Goal: Task Accomplishment & Management: Complete application form

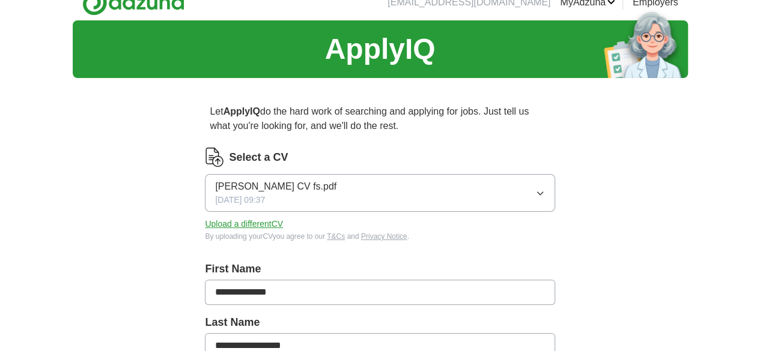
scroll to position [17, 0]
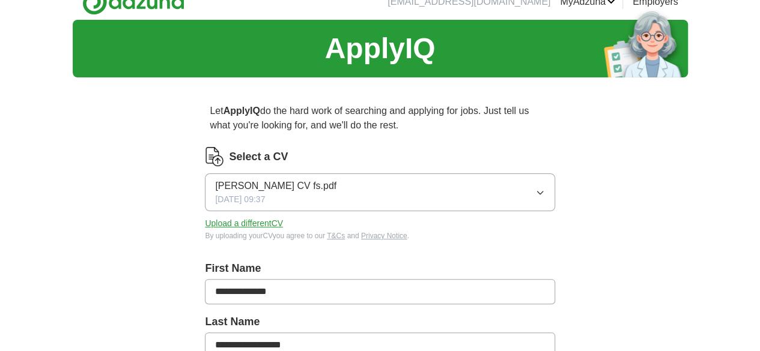
click at [535, 188] on icon "button" at bounding box center [540, 193] width 10 height 10
drag, startPoint x: 186, startPoint y: 198, endPoint x: 303, endPoint y: 225, distance: 119.7
click at [283, 222] on button "Upload a different CV" at bounding box center [244, 224] width 78 height 13
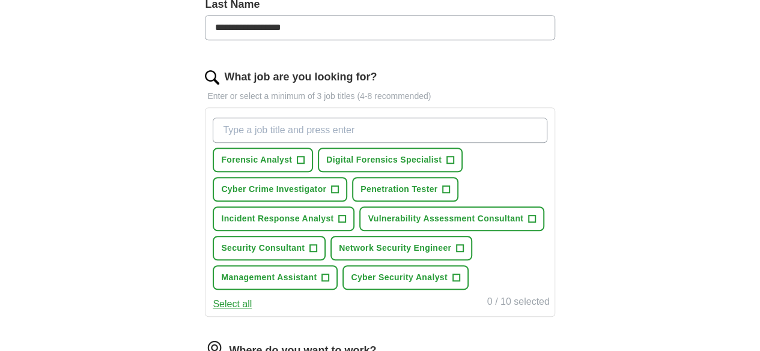
scroll to position [336, 0]
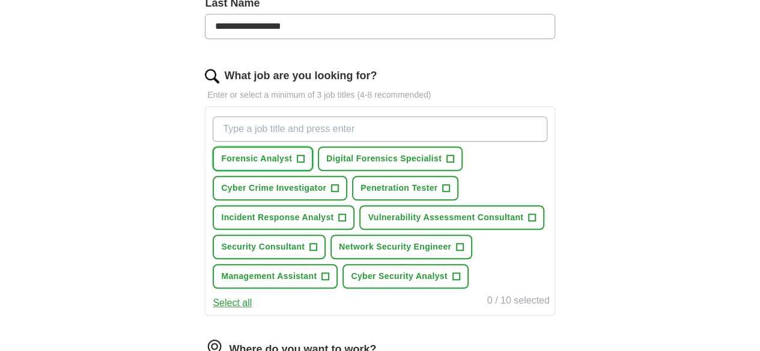
click at [292, 157] on span "Forensic Analyst" at bounding box center [256, 159] width 71 height 13
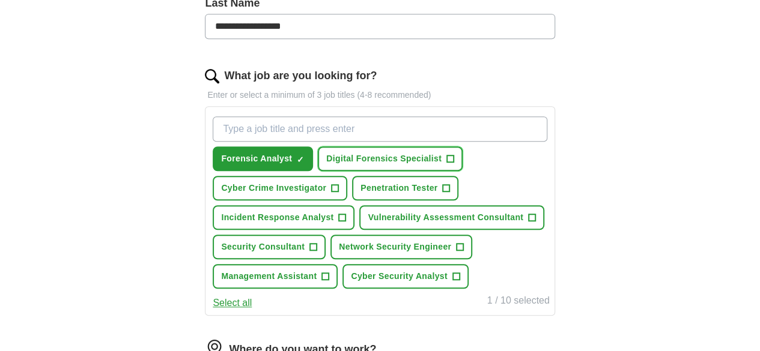
click at [412, 159] on span "Digital Forensics Specialist" at bounding box center [383, 159] width 115 height 13
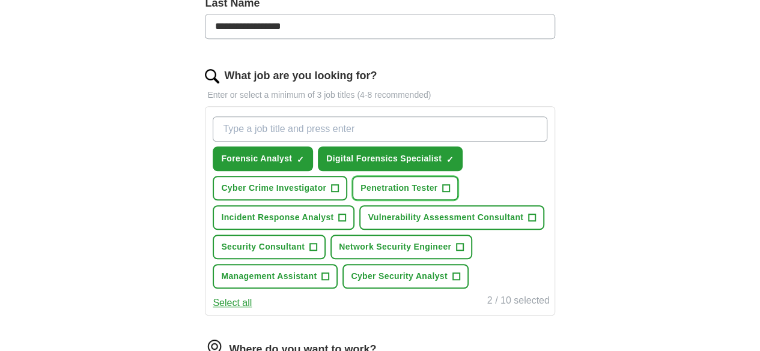
click at [427, 188] on span "Penetration Tester" at bounding box center [399, 188] width 77 height 13
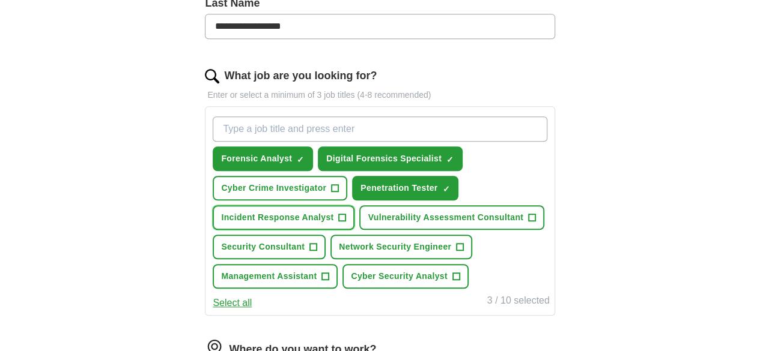
click at [318, 220] on span "Incident Response Analyst" at bounding box center [277, 217] width 112 height 13
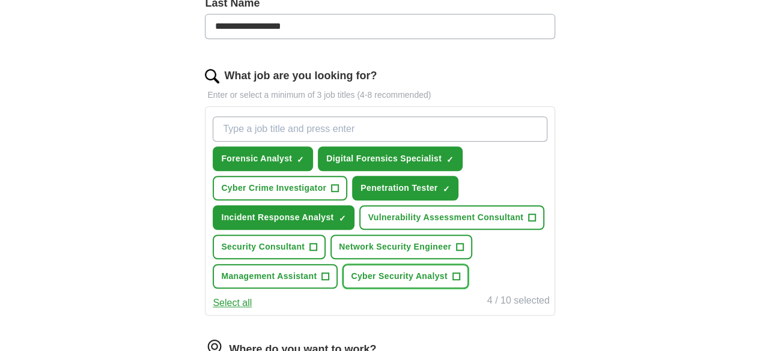
click at [406, 283] on span "Cyber Security Analyst" at bounding box center [399, 276] width 96 height 13
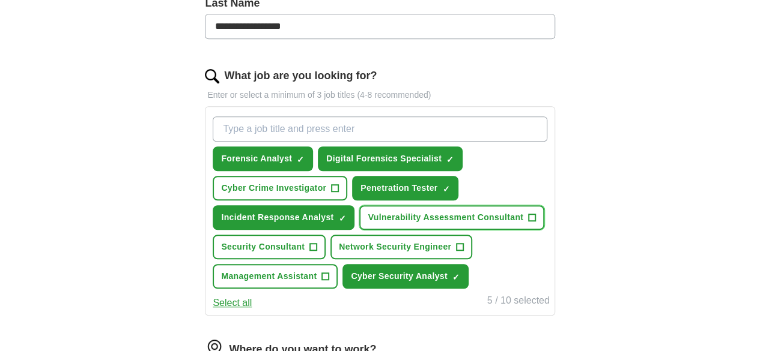
click at [368, 224] on span "Vulnerability Assessment Consultant" at bounding box center [446, 217] width 156 height 13
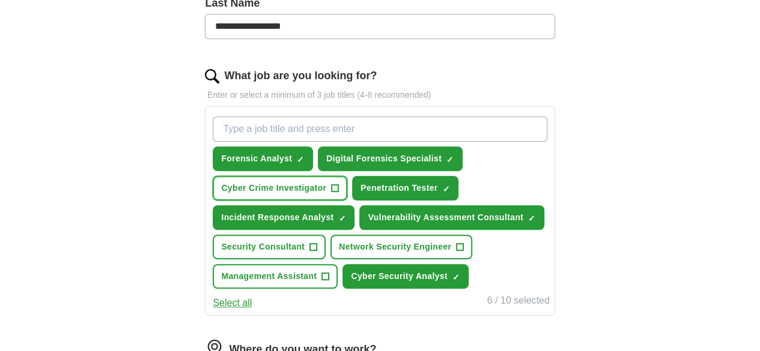
click at [302, 186] on span "Cyber Crime Investigator" at bounding box center [273, 188] width 105 height 13
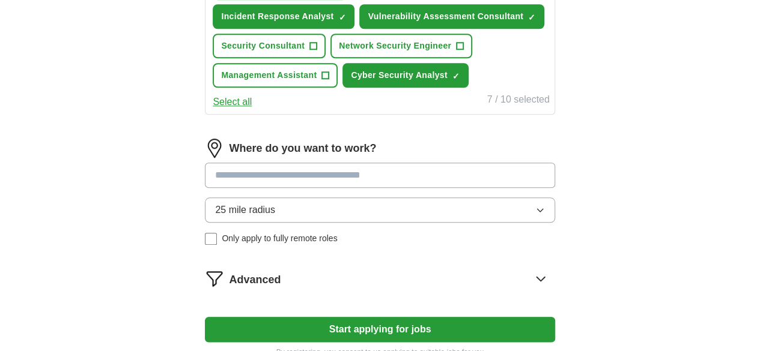
scroll to position [539, 0]
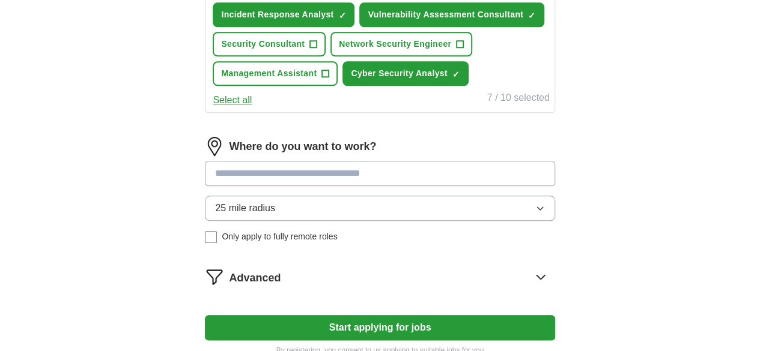
click at [338, 186] on input at bounding box center [380, 173] width 350 height 25
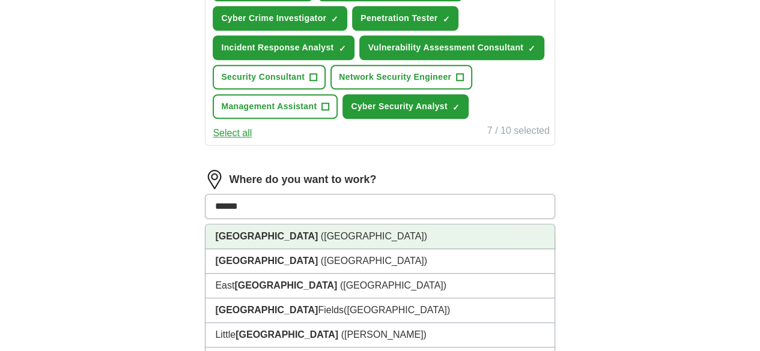
scroll to position [467, 0]
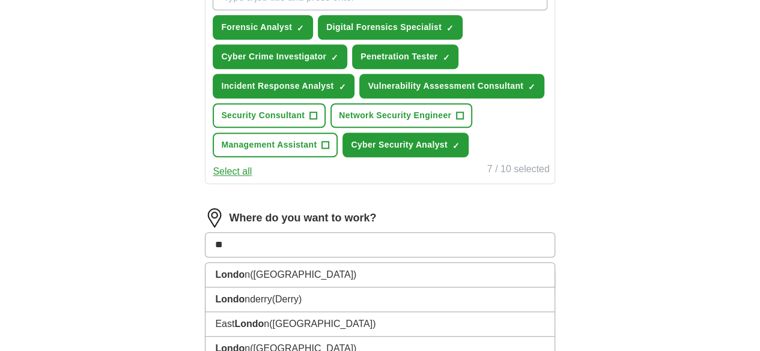
type input "*"
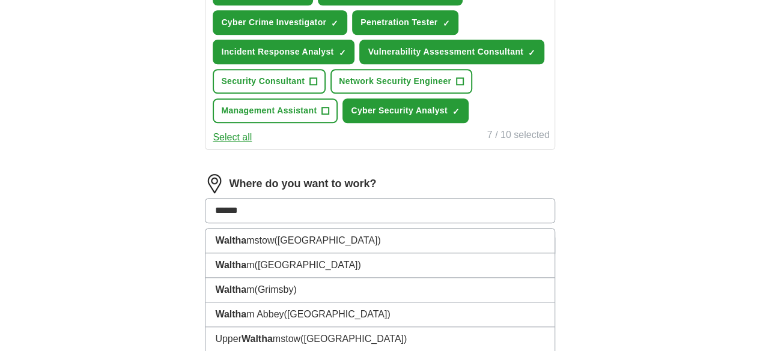
scroll to position [501, 0]
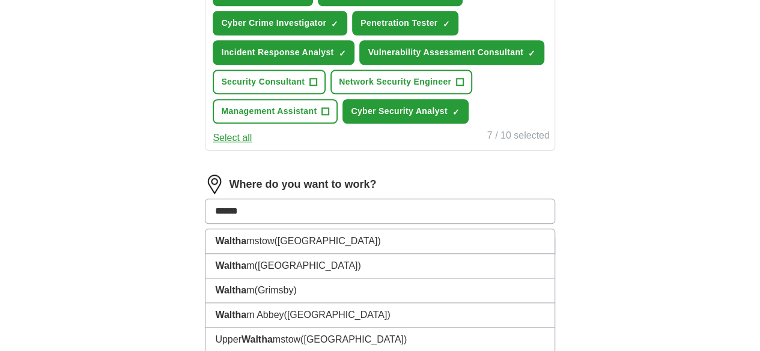
click at [381, 224] on input "******" at bounding box center [380, 211] width 350 height 25
type input "*"
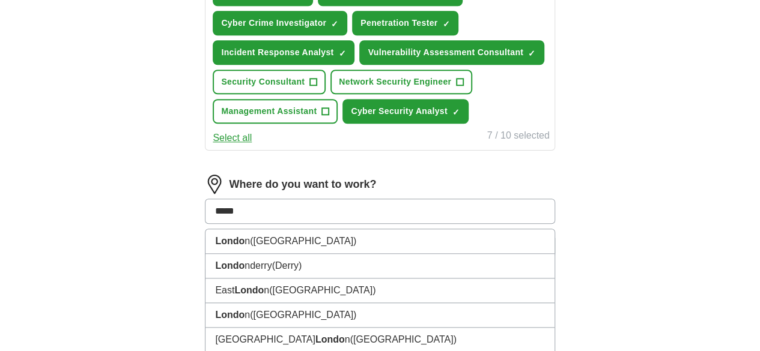
type input "******"
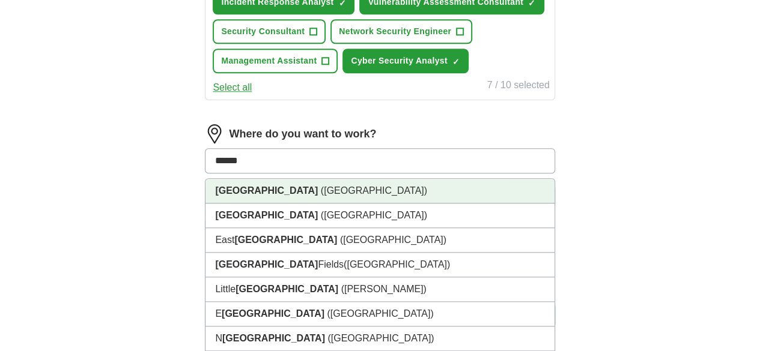
scroll to position [552, 0]
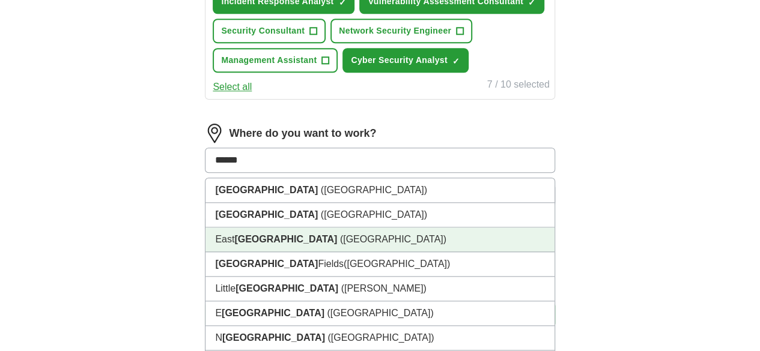
click at [358, 252] on li "[GEOGRAPHIC_DATA] ([GEOGRAPHIC_DATA])" at bounding box center [379, 240] width 348 height 25
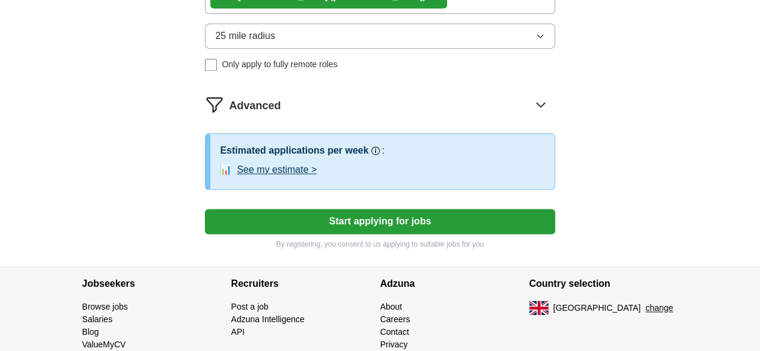
scroll to position [722, 0]
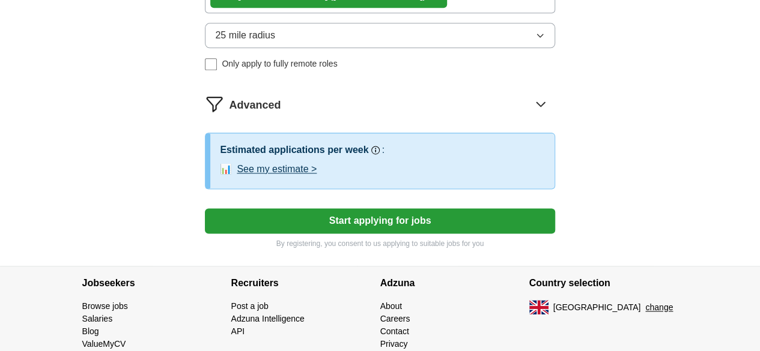
click at [317, 177] on button "See my estimate >" at bounding box center [277, 169] width 80 height 14
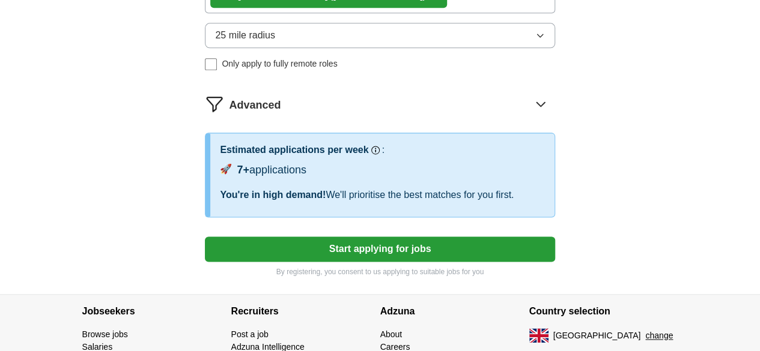
click at [412, 262] on button "Start applying for jobs" at bounding box center [380, 249] width 350 height 25
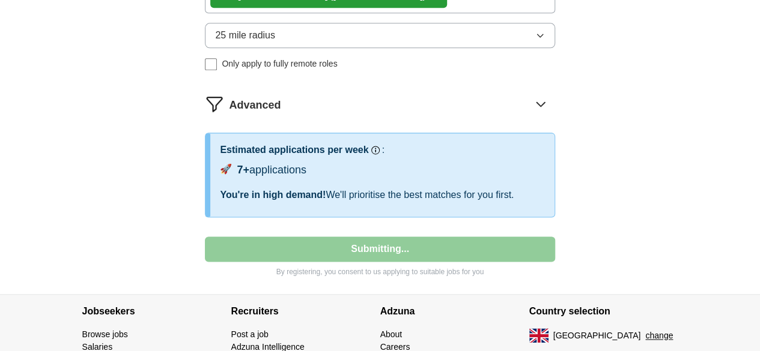
select select "**"
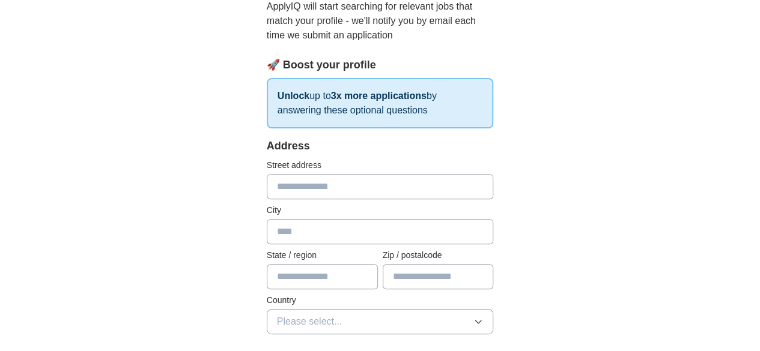
scroll to position [139, 0]
click at [394, 183] on input "text" at bounding box center [380, 185] width 227 height 25
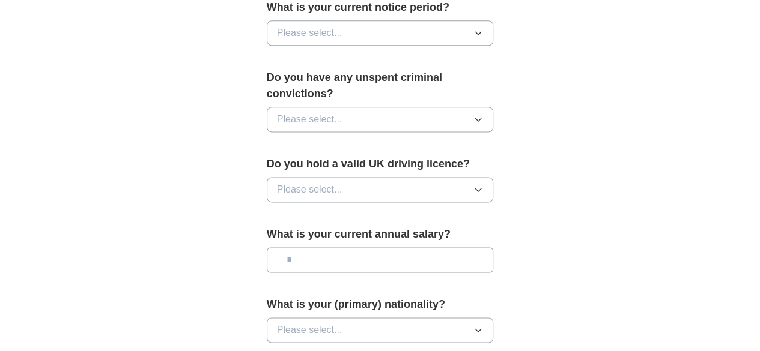
scroll to position [906, 0]
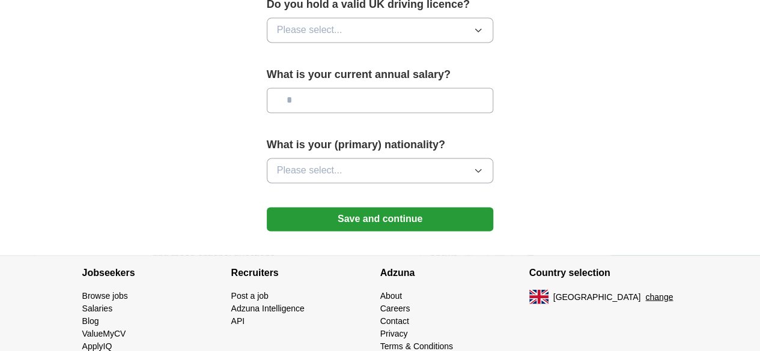
click at [425, 207] on button "Save and continue" at bounding box center [380, 219] width 227 height 24
